Goal: Find specific page/section: Find specific page/section

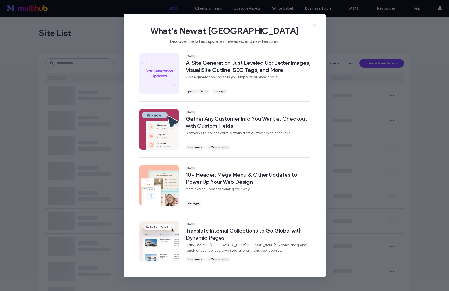
click at [315, 23] on div "What's New at [GEOGRAPHIC_DATA] Discover the latest updates, releases, and new …" at bounding box center [224, 32] width 202 height 37
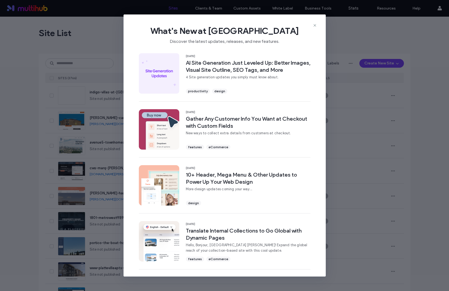
click at [317, 24] on div "What's New at [GEOGRAPHIC_DATA] Discover the latest updates, releases, and new …" at bounding box center [224, 32] width 202 height 37
drag, startPoint x: 315, startPoint y: 25, endPoint x: 305, endPoint y: 25, distance: 10.4
click at [314, 25] on icon at bounding box center [314, 25] width 4 height 4
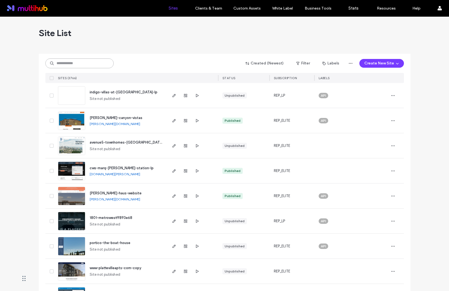
click at [72, 63] on input at bounding box center [79, 63] width 68 height 10
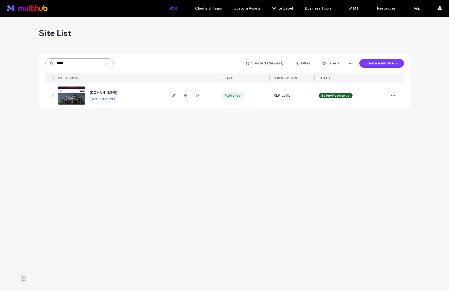
type input "*****"
click at [117, 92] on span "[DOMAIN_NAME]" at bounding box center [104, 93] width 28 height 4
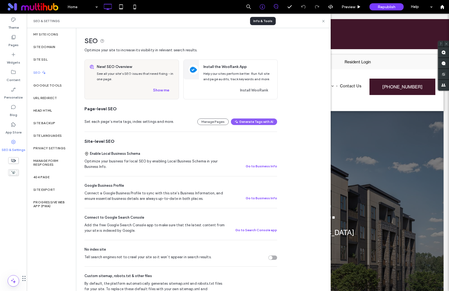
click at [264, 5] on use at bounding box center [261, 6] width 5 height 5
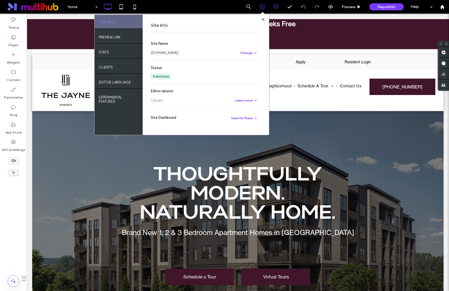
click at [178, 53] on link "[DOMAIN_NAME]" at bounding box center [165, 52] width 28 height 5
click at [14, 128] on label "App Store" at bounding box center [13, 131] width 16 height 8
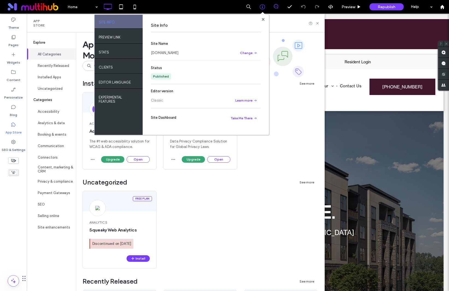
click at [219, 218] on div "Free plan Analytics Squeaky Web Analytics Discontinued on May 31st, 2024 Install" at bounding box center [199, 234] width 235 height 87
click at [263, 17] on span at bounding box center [263, 19] width 3 height 4
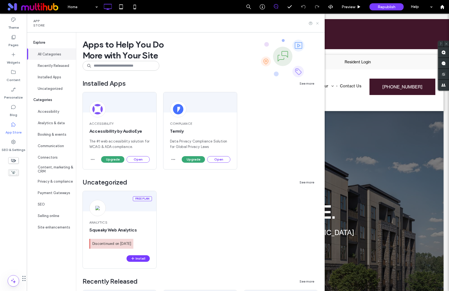
click at [317, 24] on icon at bounding box center [317, 23] width 4 height 4
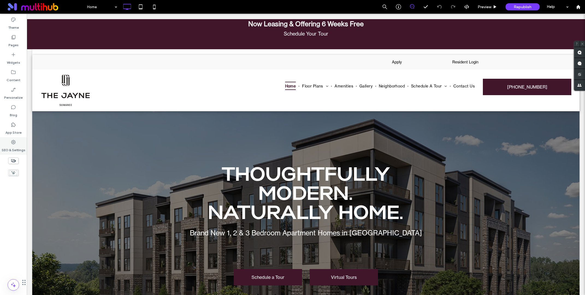
click at [13, 142] on icon at bounding box center [13, 141] width 5 height 5
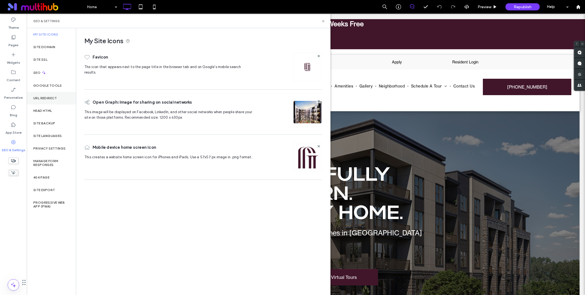
click at [51, 99] on label "URL Redirect" at bounding box center [45, 98] width 24 height 4
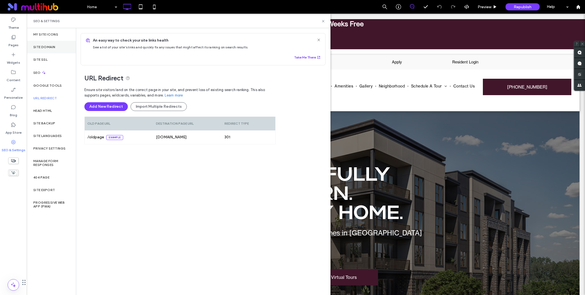
click at [45, 48] on label "Site Domain" at bounding box center [44, 47] width 22 height 4
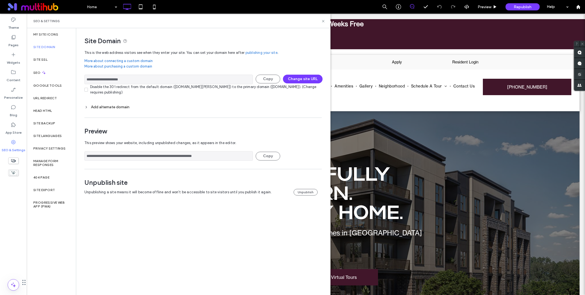
click at [87, 106] on icon at bounding box center [86, 107] width 4 height 4
